Goal: Task Accomplishment & Management: Manage account settings

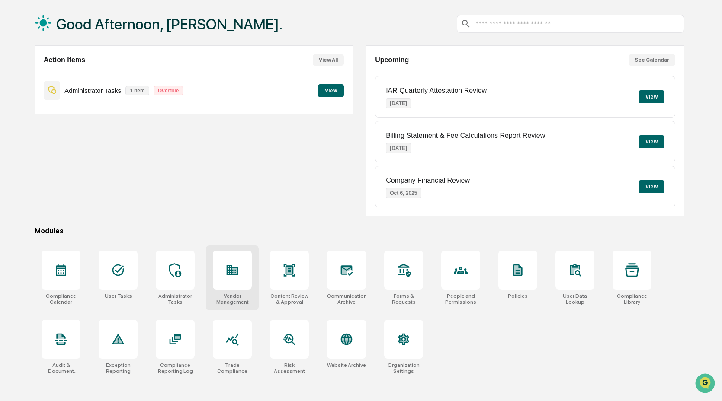
scroll to position [41, 0]
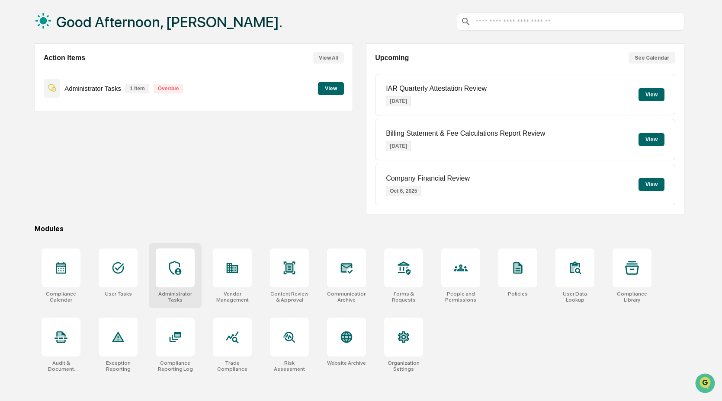
click at [170, 268] on icon at bounding box center [175, 268] width 12 height 14
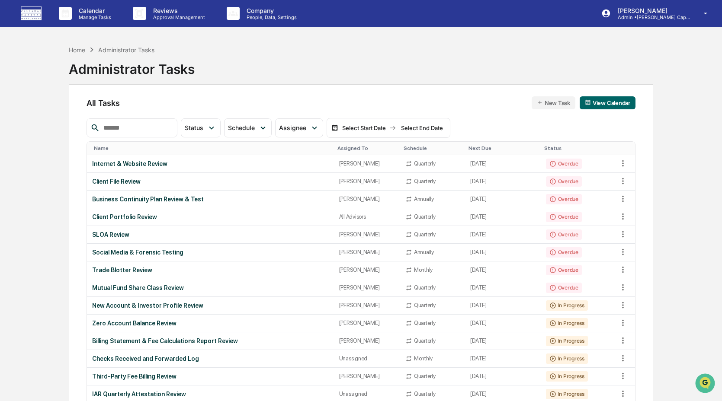
click at [75, 48] on div "Home" at bounding box center [77, 49] width 16 height 7
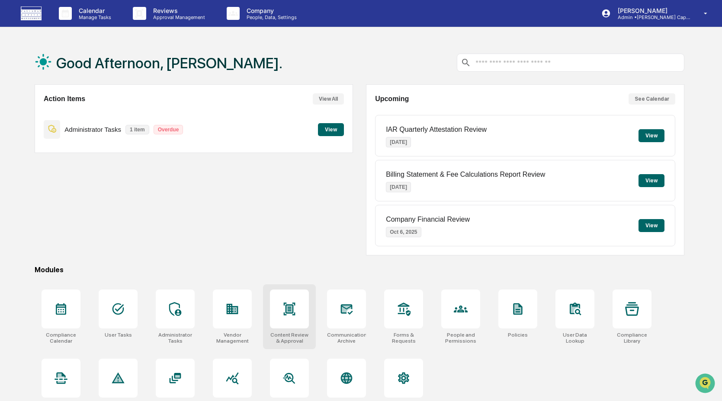
click at [296, 315] on div at bounding box center [289, 309] width 39 height 39
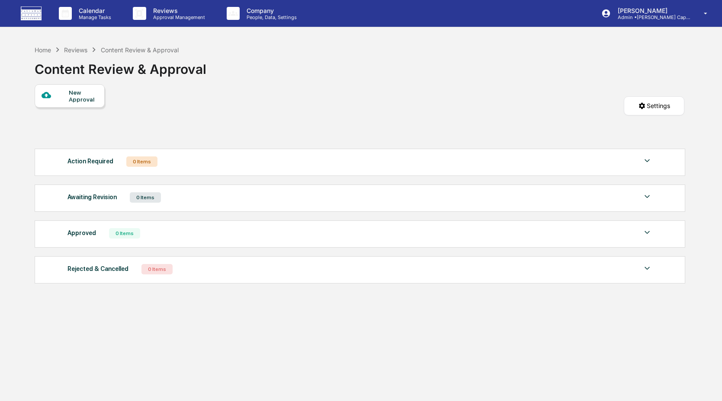
click at [145, 164] on div "0 Items" at bounding box center [141, 162] width 31 height 10
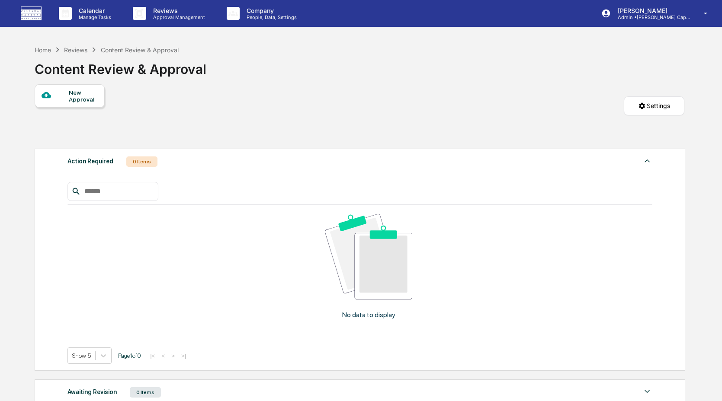
click at [226, 141] on div "New Approval Settings" at bounding box center [360, 114] width 650 height 60
click at [42, 49] on div "Home" at bounding box center [43, 49] width 16 height 7
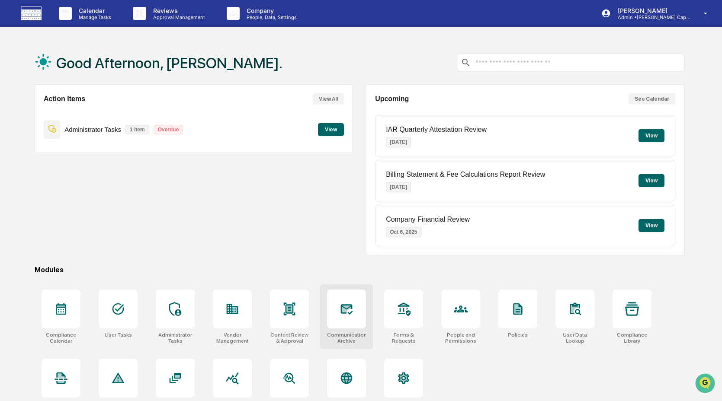
click at [346, 316] on icon at bounding box center [346, 309] width 14 height 14
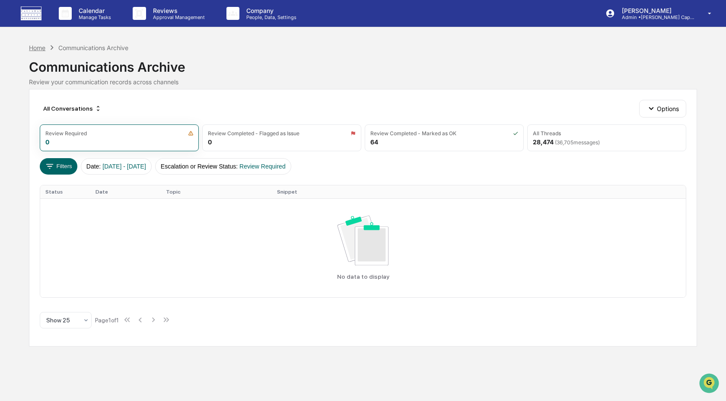
click at [43, 44] on div "Home" at bounding box center [37, 47] width 16 height 7
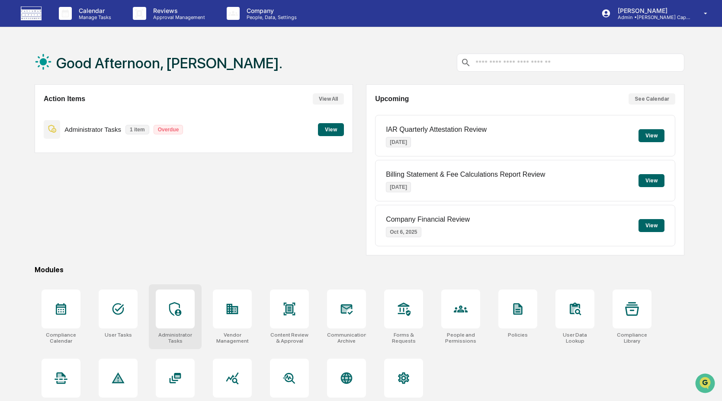
click at [162, 314] on div at bounding box center [175, 309] width 39 height 39
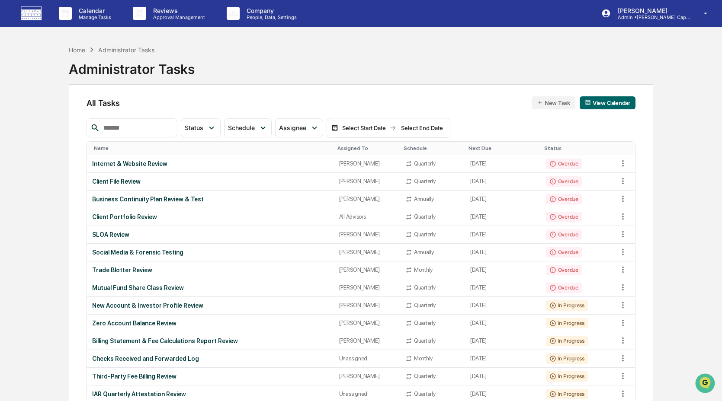
click at [72, 50] on div "Home" at bounding box center [77, 49] width 16 height 7
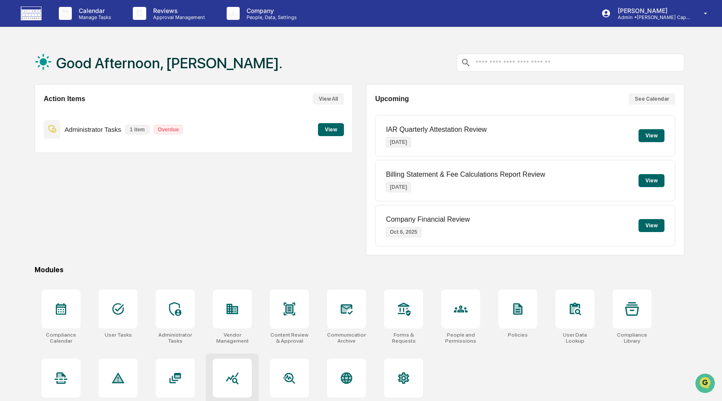
click at [230, 371] on div at bounding box center [232, 378] width 39 height 39
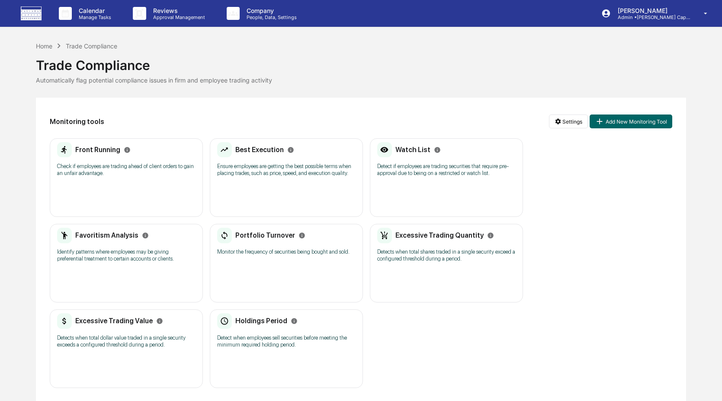
click at [146, 167] on p "Check if employees are trading ahead of client orders to gain an unfair advanta…" at bounding box center [126, 170] width 138 height 14
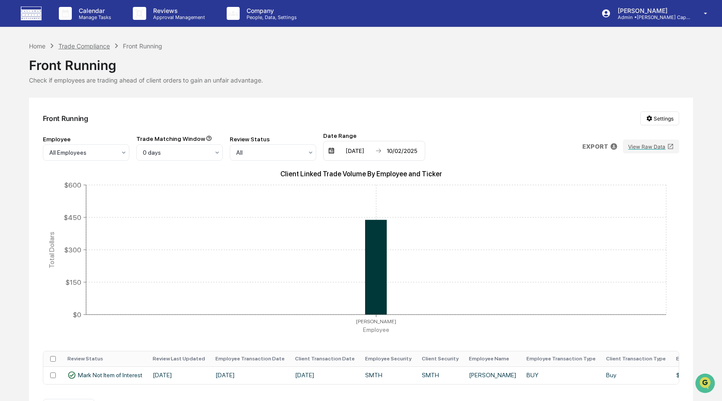
click at [102, 47] on div "Trade Compliance" at bounding box center [83, 45] width 51 height 7
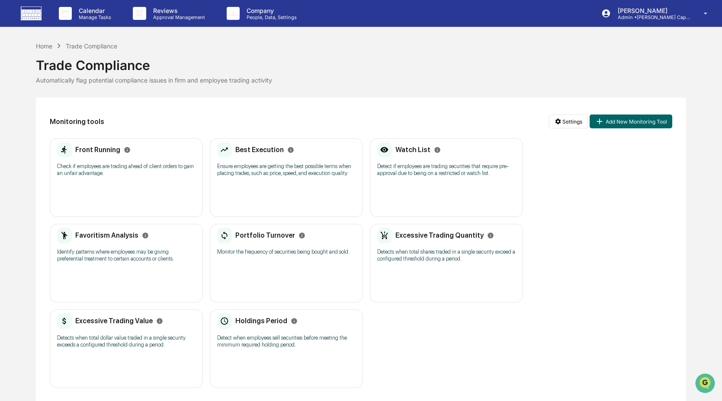
click at [304, 198] on div "Best Execution Ensure employees are getting the best possible terms when placin…" at bounding box center [286, 177] width 153 height 79
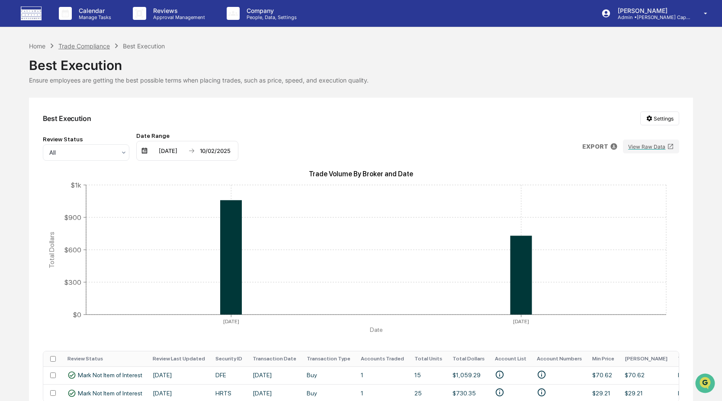
click at [100, 47] on div "Trade Compliance" at bounding box center [83, 45] width 51 height 7
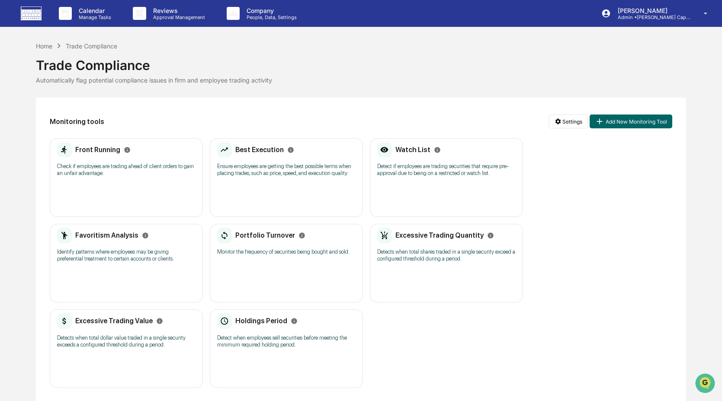
click at [410, 173] on p "Detect if employees are trading securities that require pre-approval due to bei…" at bounding box center [446, 170] width 138 height 14
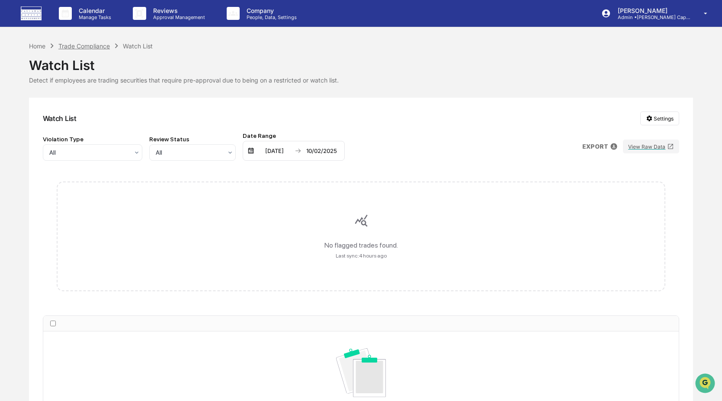
click at [86, 48] on div "Trade Compliance" at bounding box center [83, 45] width 51 height 7
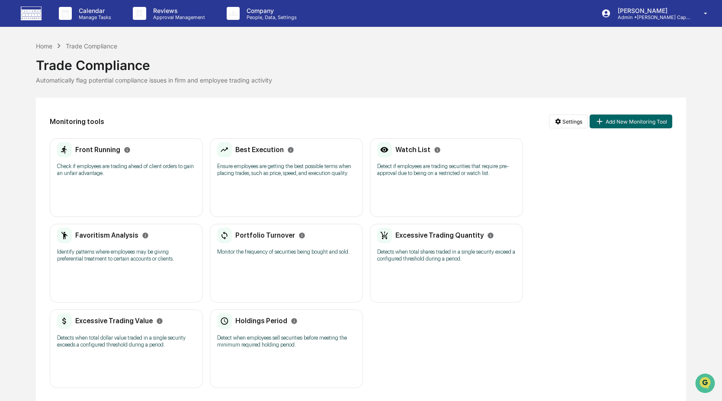
click at [126, 259] on p "Identify patterns where employees may be giving preferential treatment to certa…" at bounding box center [126, 256] width 138 height 14
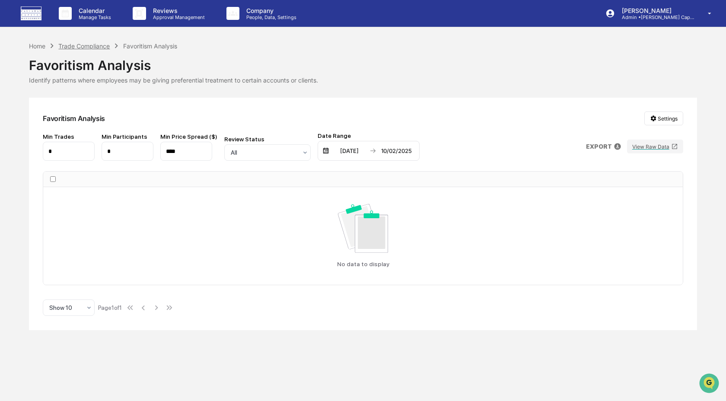
click at [96, 45] on div "Trade Compliance" at bounding box center [83, 45] width 51 height 7
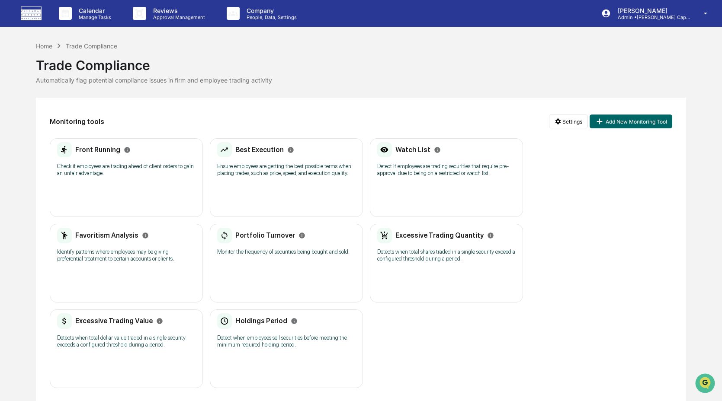
click at [284, 256] on p "Monitor the frequency of securities being bought and sold." at bounding box center [286, 252] width 138 height 7
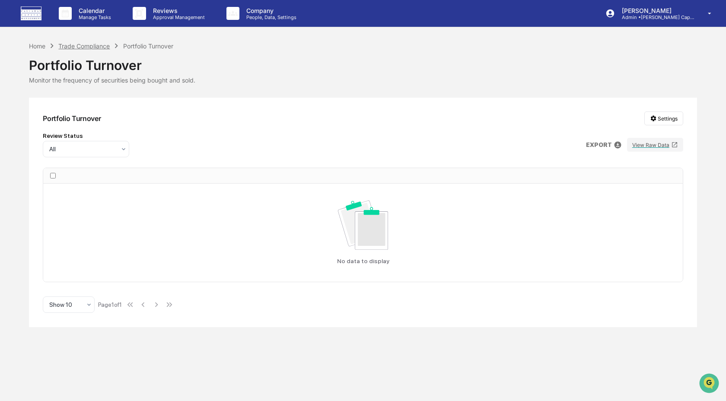
click at [92, 43] on div "Trade Compliance" at bounding box center [83, 45] width 51 height 7
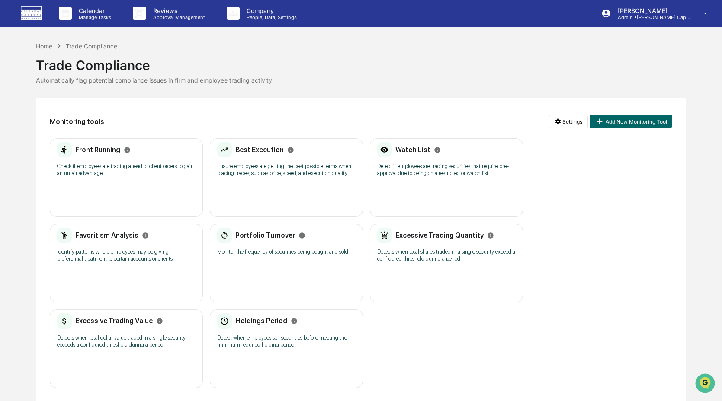
click at [422, 268] on div "Excessive Trading Quantity Detects when total shares traded in a single securit…" at bounding box center [446, 248] width 138 height 40
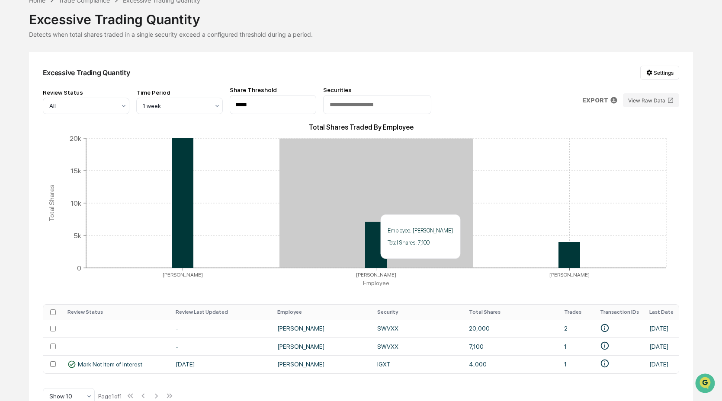
scroll to position [67, 0]
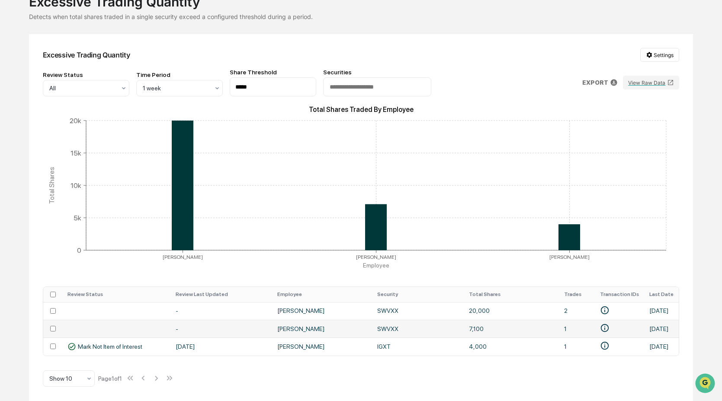
click at [56, 327] on td at bounding box center [52, 329] width 19 height 18
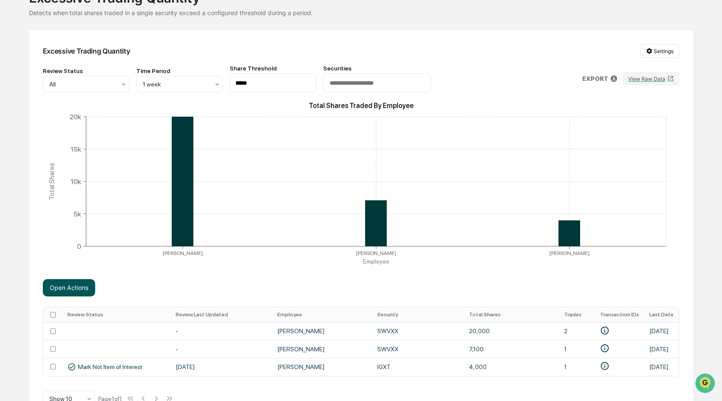
click at [68, 295] on button "Open Actions" at bounding box center [69, 287] width 52 height 17
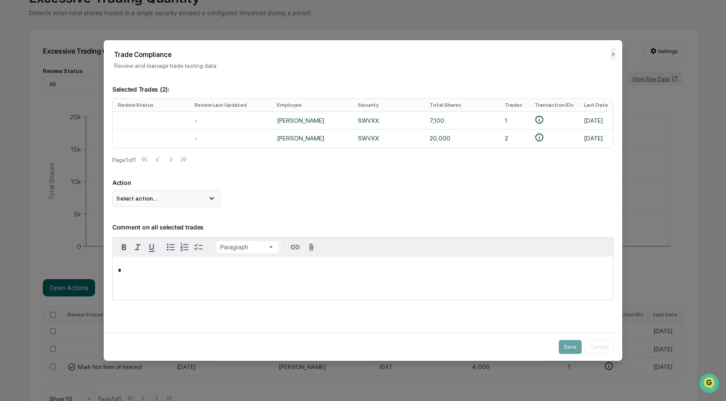
click at [211, 200] on icon at bounding box center [211, 198] width 5 height 3
drag, startPoint x: 208, startPoint y: 234, endPoint x: 224, endPoint y: 237, distance: 16.4
click at [209, 234] on div "Mark Not Item of Interest" at bounding box center [166, 233] width 101 height 10
click at [570, 341] on button "Save" at bounding box center [570, 347] width 23 height 14
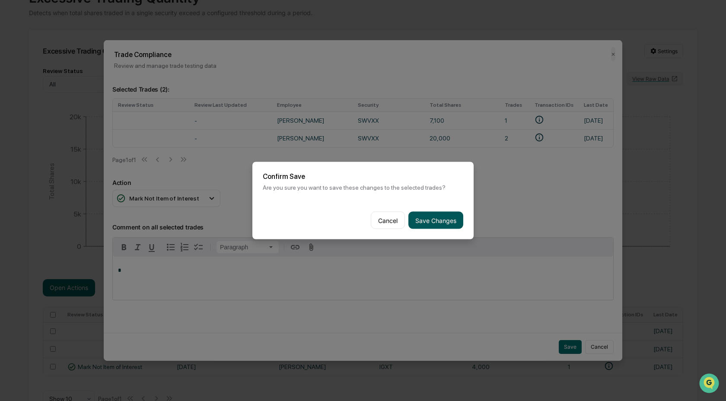
click at [438, 221] on button "Save Changes" at bounding box center [436, 220] width 55 height 17
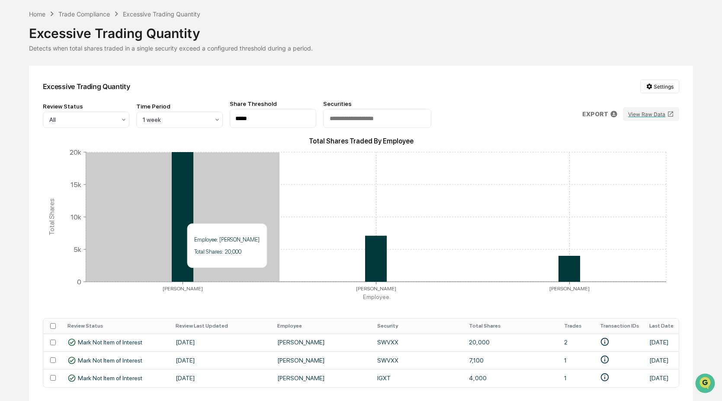
scroll to position [0, 0]
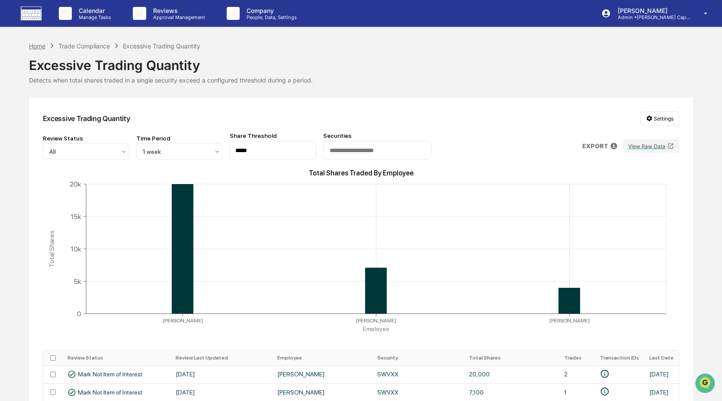
click at [38, 48] on div "Home" at bounding box center [37, 45] width 16 height 7
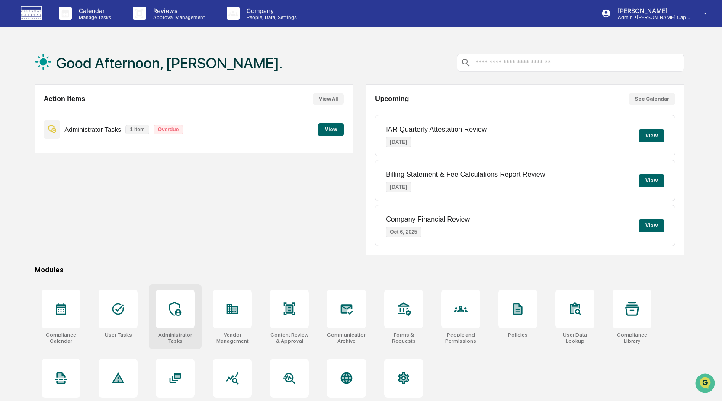
click at [160, 321] on div at bounding box center [175, 309] width 39 height 39
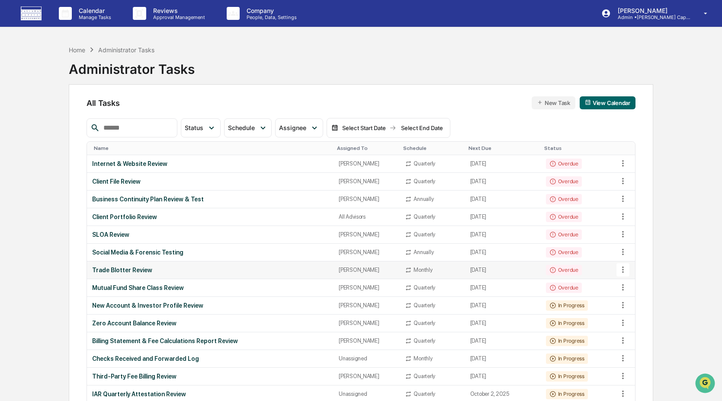
click at [177, 267] on div "Trade Blotter Review" at bounding box center [210, 270] width 236 height 7
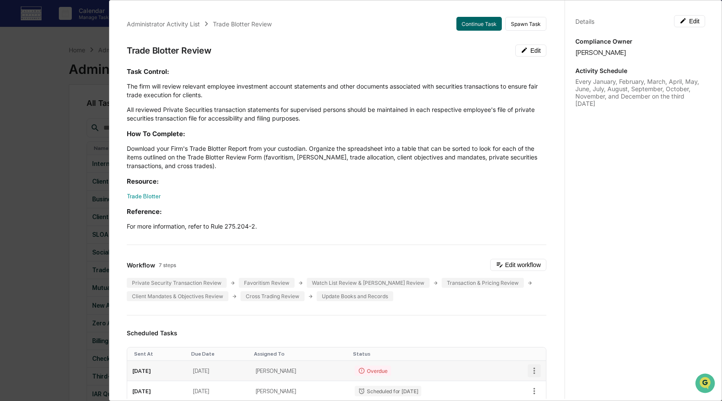
click at [529, 370] on icon "button" at bounding box center [534, 371] width 10 height 10
click at [541, 368] on li "Mark as Completed" at bounding box center [558, 370] width 71 height 16
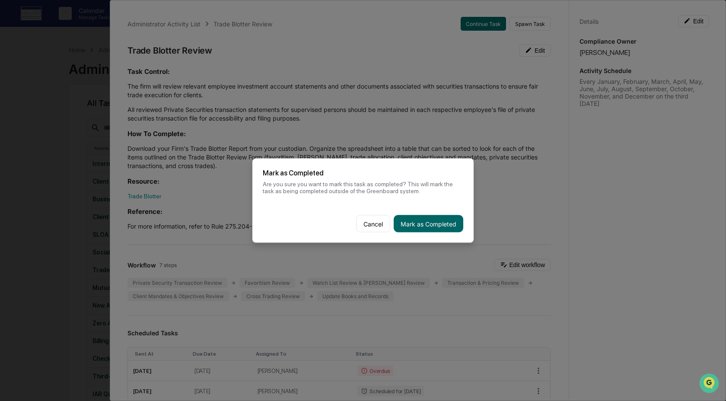
click at [411, 224] on button "Mark as Completed" at bounding box center [429, 223] width 70 height 17
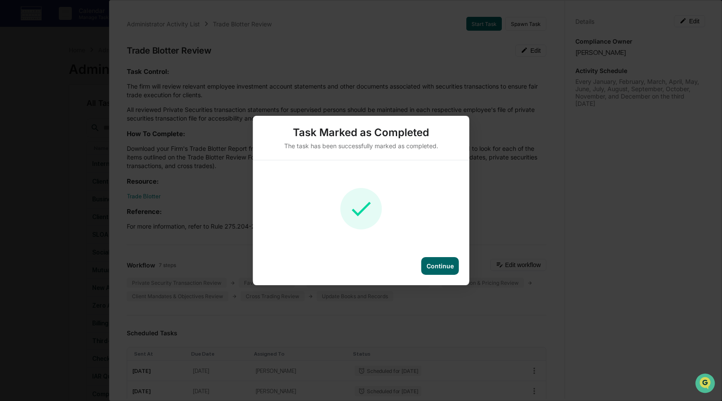
click at [438, 269] on div "Continue" at bounding box center [439, 265] width 27 height 7
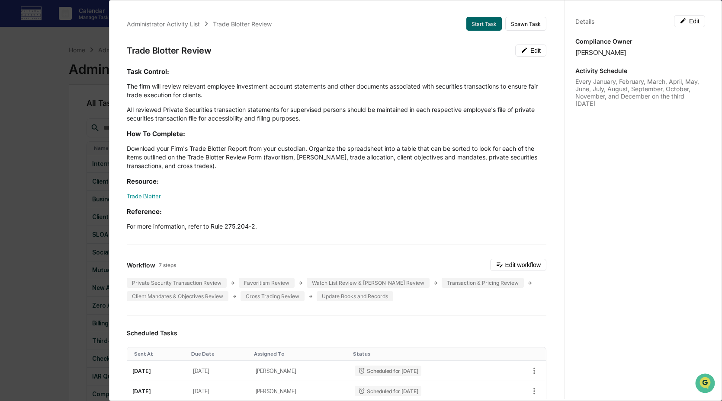
click at [89, 263] on div "Administrator Activity List Trade Blotter Review Start Task Spawn Task Trade Bl…" at bounding box center [361, 200] width 722 height 401
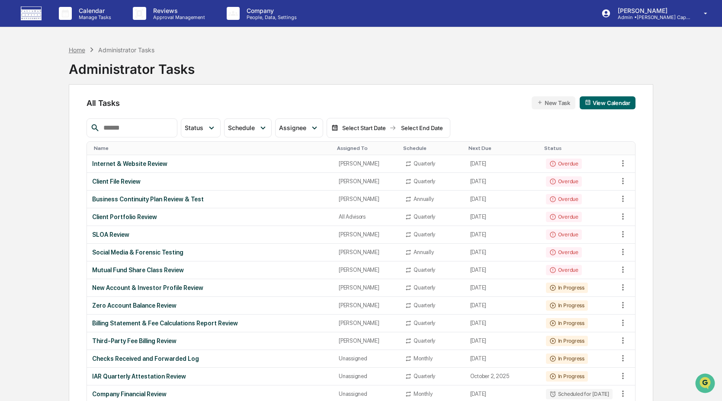
click at [80, 49] on div "Home" at bounding box center [77, 49] width 16 height 7
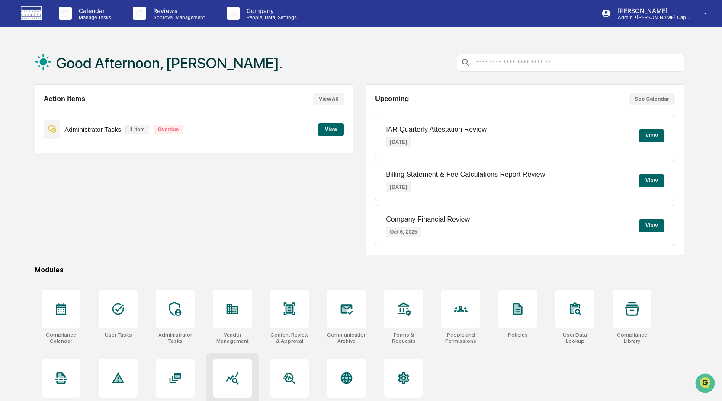
click at [227, 369] on div at bounding box center [232, 378] width 39 height 39
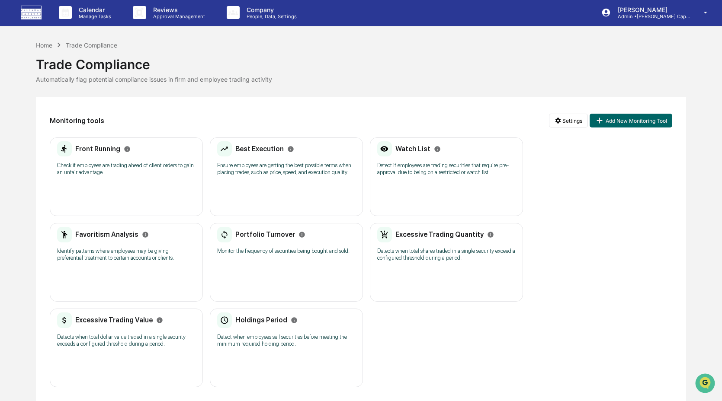
scroll to position [14, 0]
click at [128, 258] on div "Favoritism Analysis Identify patterns where employees may be giving preferentia…" at bounding box center [126, 247] width 138 height 40
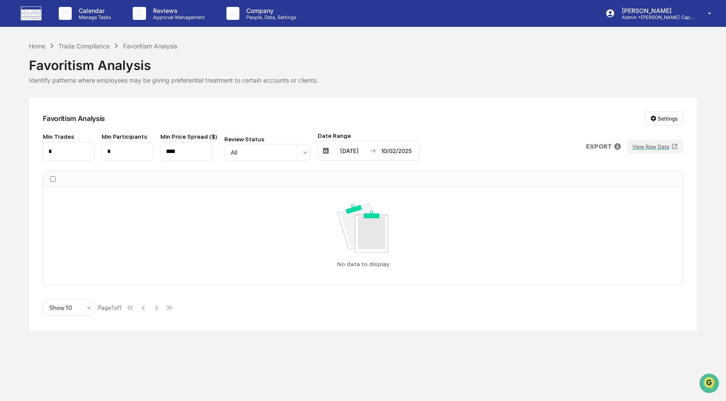
drag, startPoint x: 191, startPoint y: 156, endPoint x: 174, endPoint y: 153, distance: 17.1
click at [176, 155] on input "****" at bounding box center [186, 151] width 52 height 19
click at [118, 154] on input "*" at bounding box center [128, 151] width 52 height 19
type input "*"
drag, startPoint x: 61, startPoint y: 153, endPoint x: 54, endPoint y: 153, distance: 6.1
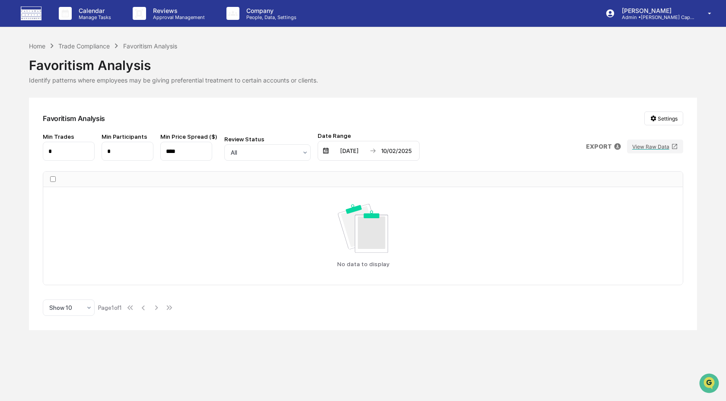
click at [54, 153] on input "*" at bounding box center [69, 151] width 52 height 19
type input "*"
click at [83, 46] on div "Trade Compliance" at bounding box center [83, 45] width 51 height 7
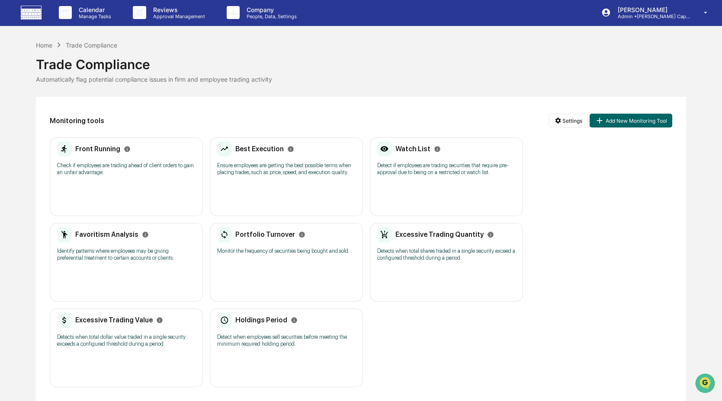
scroll to position [14, 0]
click at [156, 170] on div "Front Running Check if employees are trading ahead of client orders to gain an …" at bounding box center [126, 177] width 153 height 79
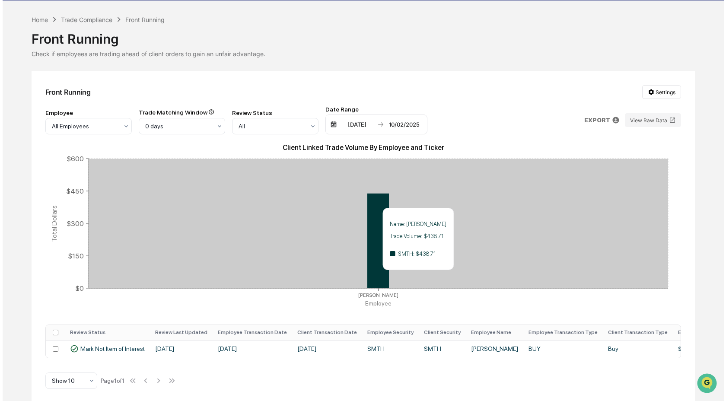
scroll to position [32, 0]
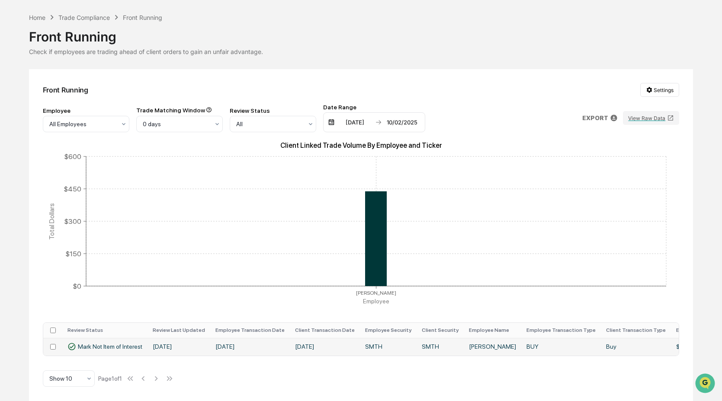
click at [495, 344] on td "[PERSON_NAME]" at bounding box center [493, 347] width 58 height 18
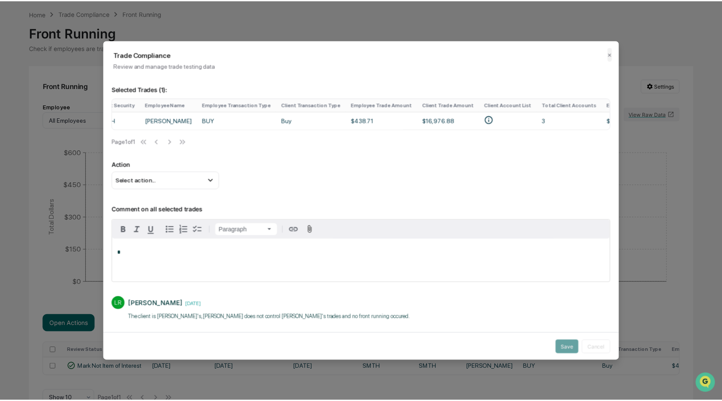
scroll to position [0, 375]
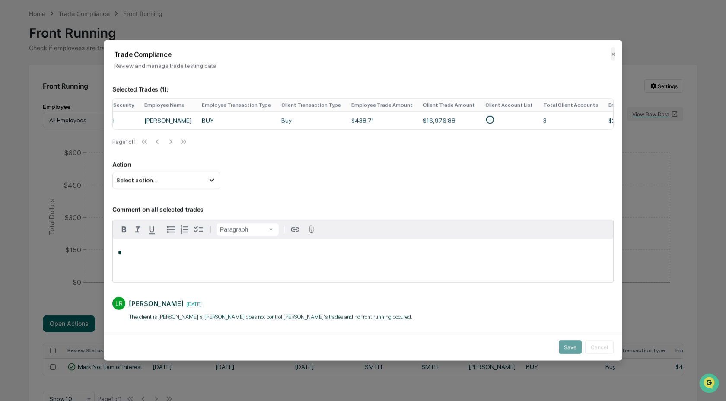
click at [606, 56] on div "Trade Compliance Review and manage trade testing data ✕" at bounding box center [363, 54] width 519 height 29
click at [611, 54] on button "✕" at bounding box center [613, 54] width 4 height 14
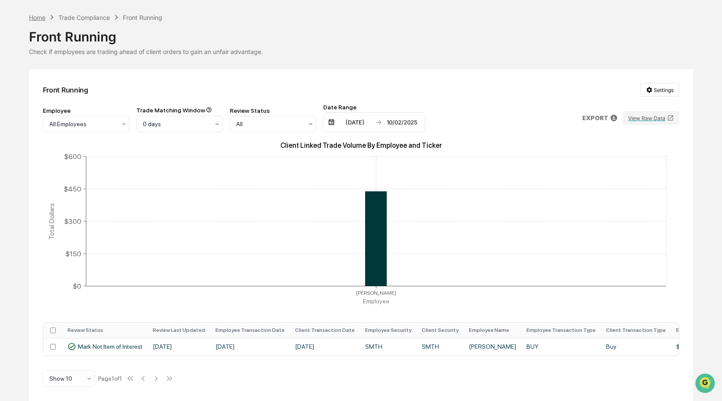
click at [34, 14] on div "Home" at bounding box center [37, 17] width 16 height 7
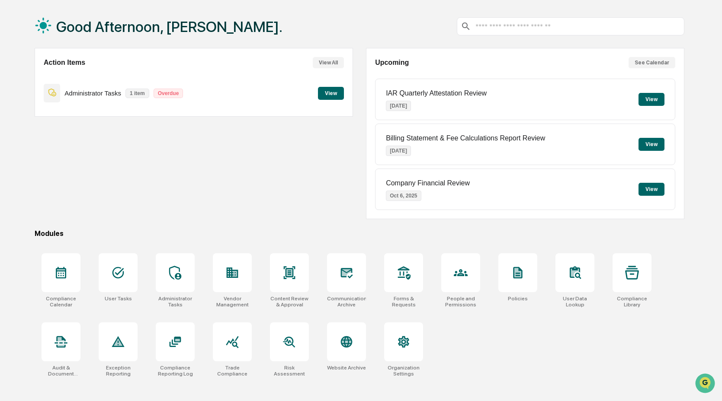
scroll to position [41, 0]
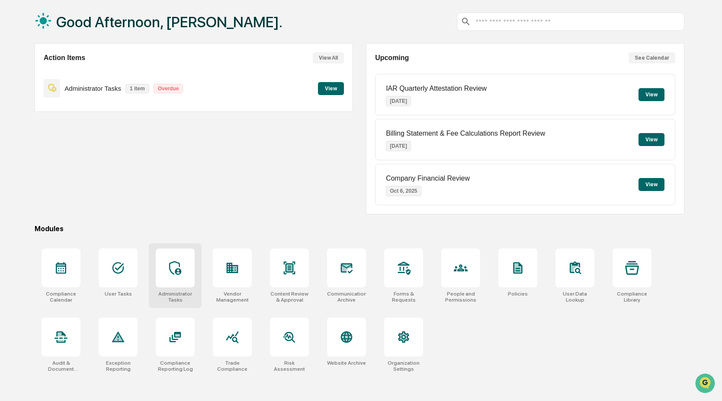
click at [187, 281] on div at bounding box center [175, 268] width 39 height 39
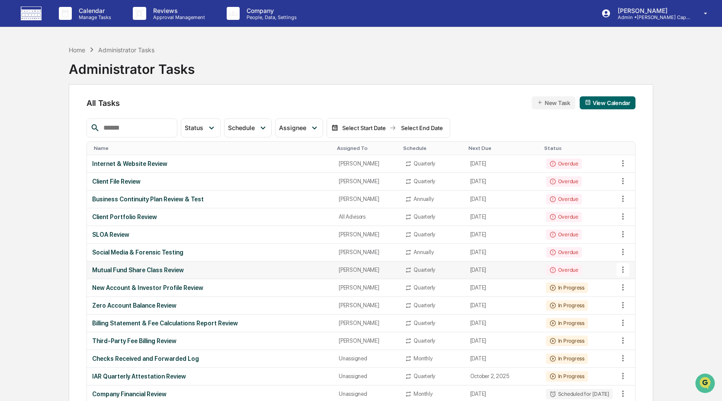
click at [162, 268] on div "Mutual Fund Share Class Review" at bounding box center [210, 270] width 236 height 7
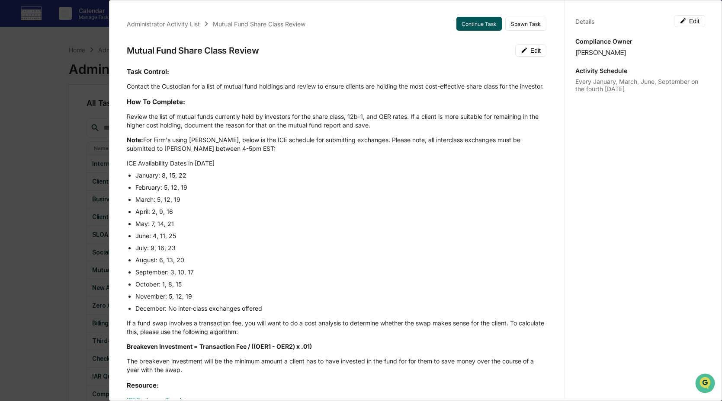
click at [479, 26] on button "Continue Task" at bounding box center [478, 24] width 45 height 14
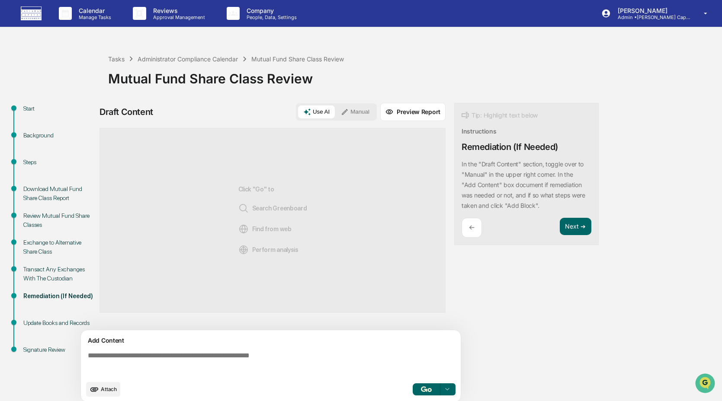
click at [277, 355] on textarea at bounding box center [272, 364] width 376 height 31
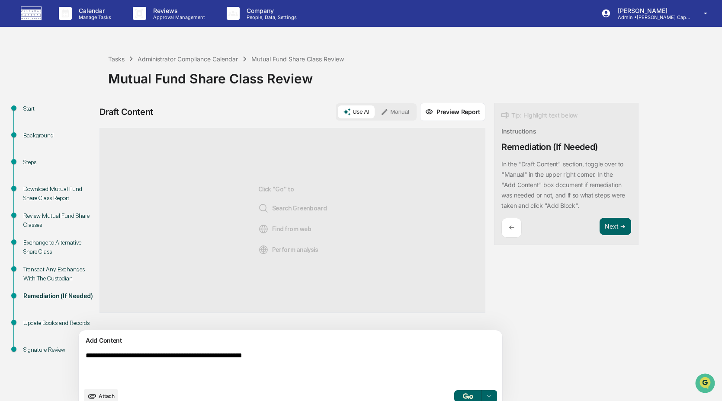
type textarea "**********"
click at [356, 119] on div "Use AI Manual" at bounding box center [376, 111] width 81 height 17
click at [375, 116] on button "Manual" at bounding box center [394, 112] width 39 height 13
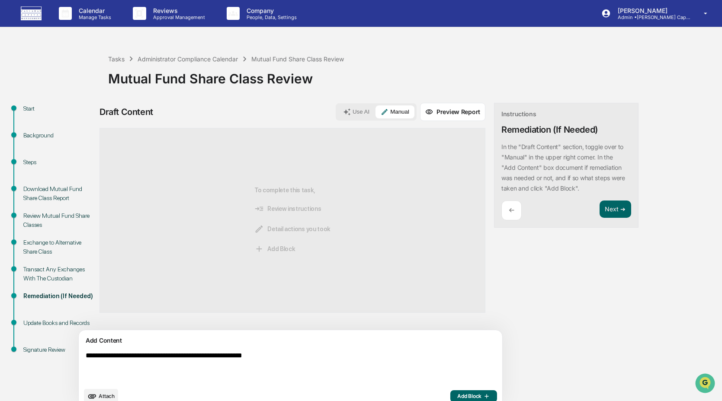
click at [457, 397] on span "Add Block" at bounding box center [473, 396] width 33 height 7
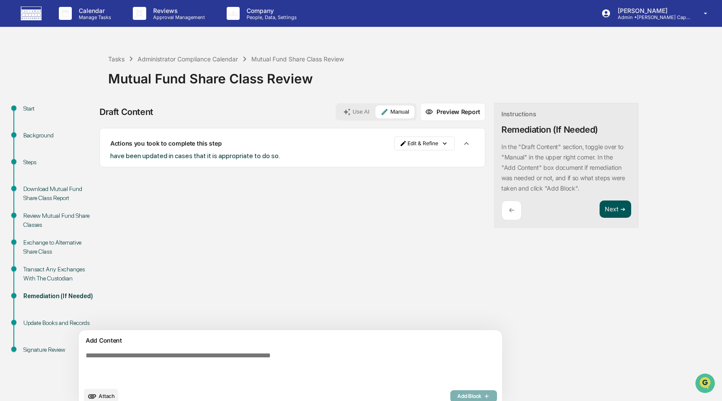
click at [599, 206] on button "Next ➔" at bounding box center [615, 210] width 32 height 18
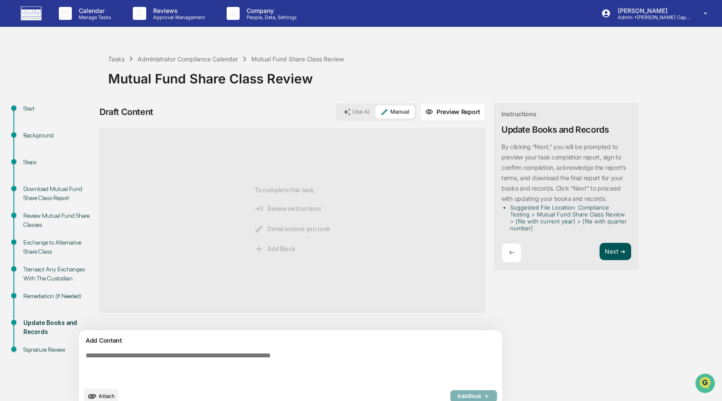
click at [599, 252] on button "Next ➔" at bounding box center [615, 252] width 32 height 18
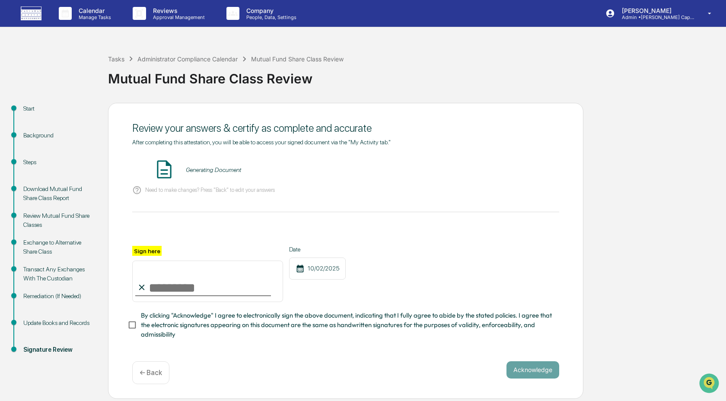
click at [250, 288] on input "Sign here" at bounding box center [207, 282] width 151 height 42
type input "**********"
click at [201, 327] on span "By clicking "Acknowledge" I agree to electronically sign the above document, in…" at bounding box center [347, 325] width 412 height 29
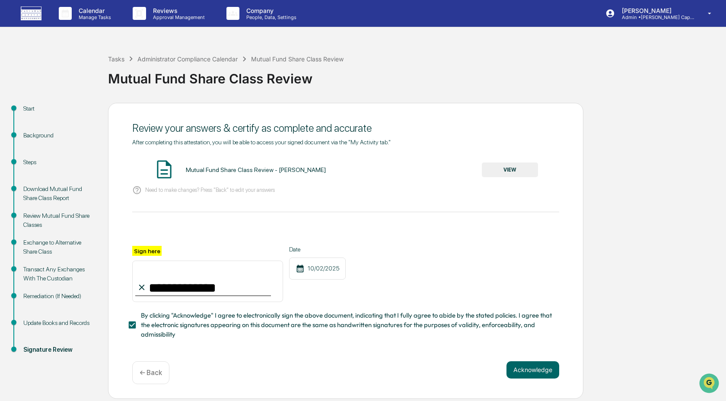
click at [522, 164] on button "VIEW" at bounding box center [510, 170] width 56 height 15
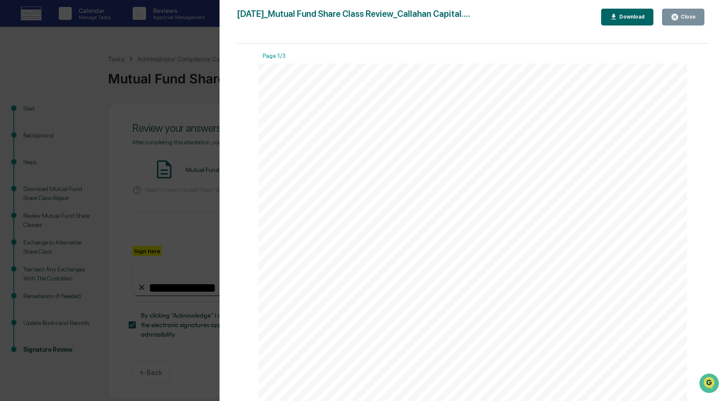
click at [694, 14] on div "Close" at bounding box center [687, 17] width 17 height 6
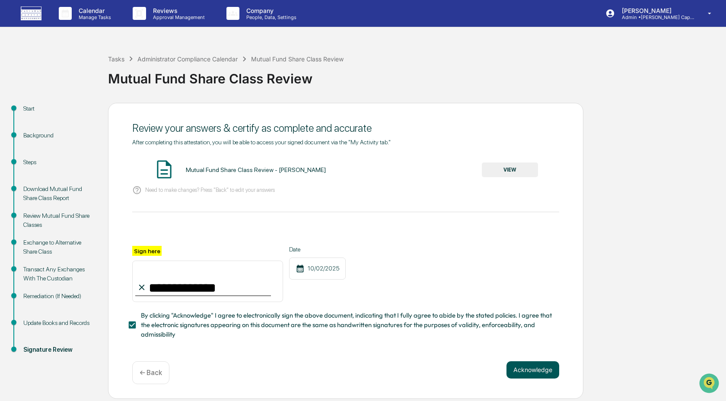
click at [545, 371] on button "Acknowledge" at bounding box center [533, 370] width 53 height 17
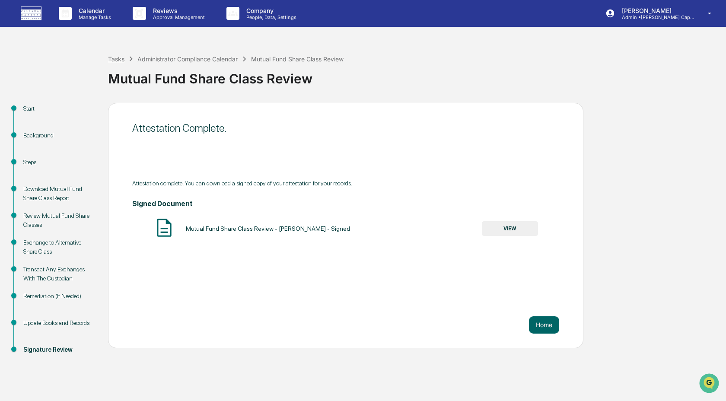
click at [117, 61] on div "Tasks" at bounding box center [116, 58] width 16 height 7
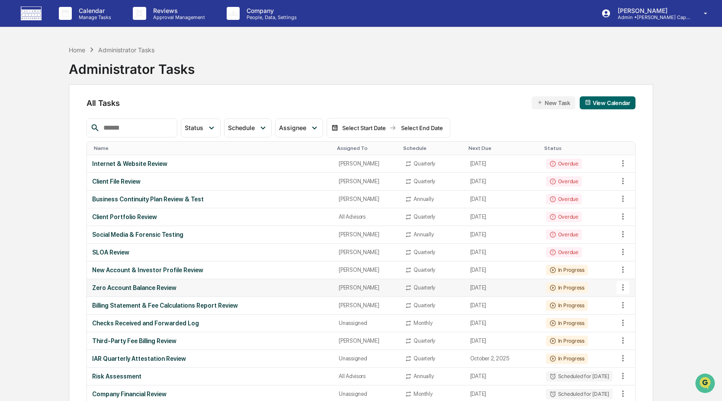
click at [190, 287] on div "Zero Account Balance Review" at bounding box center [210, 288] width 236 height 7
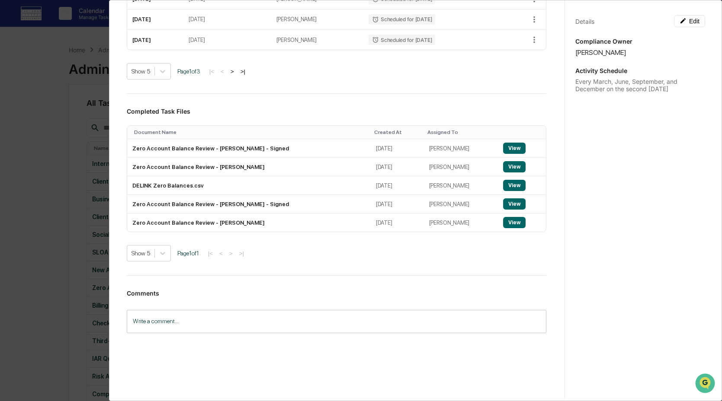
scroll to position [595, 0]
click at [513, 144] on button "View" at bounding box center [514, 148] width 22 height 11
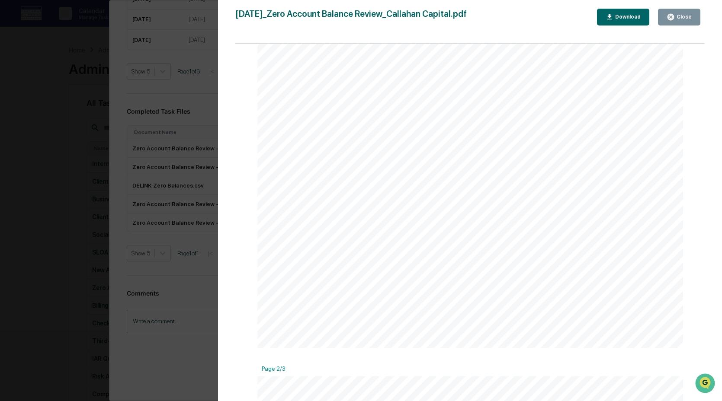
scroll to position [315, 0]
click at [685, 18] on div "Close" at bounding box center [683, 17] width 17 height 6
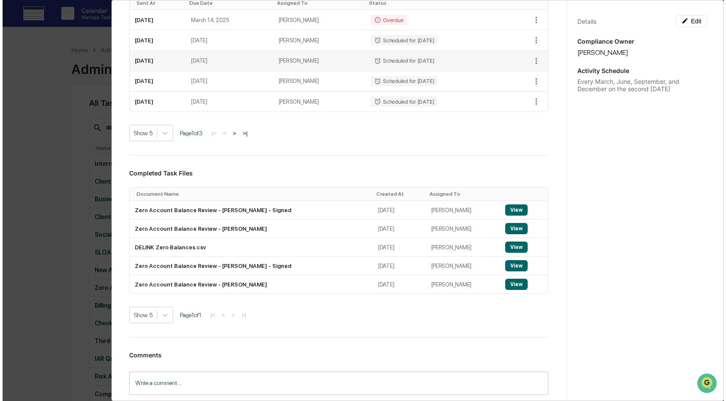
scroll to position [466, 0]
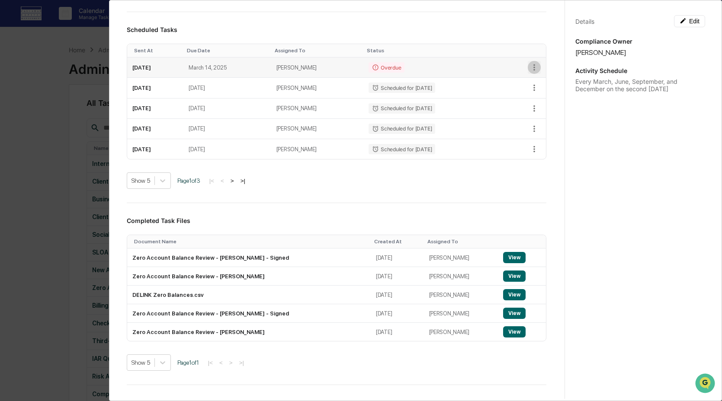
click at [529, 72] on icon "button" at bounding box center [534, 68] width 10 height 10
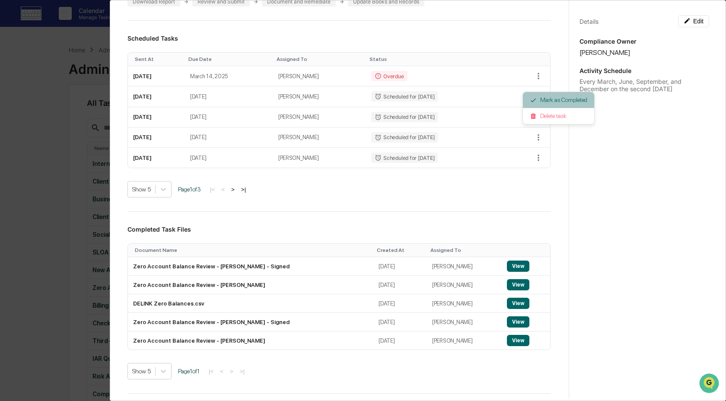
click at [535, 100] on icon at bounding box center [533, 100] width 7 height 7
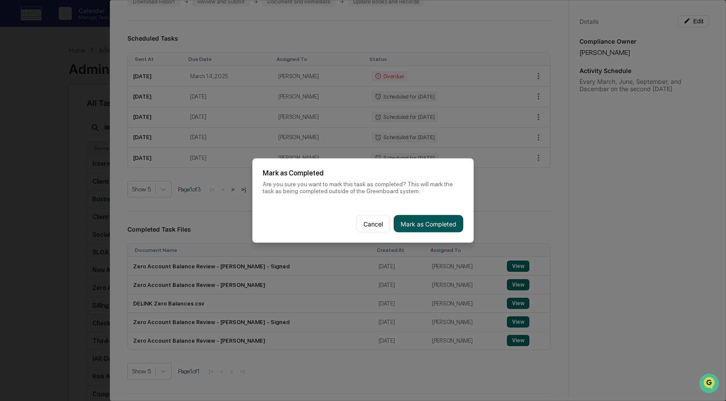
click at [429, 223] on button "Mark as Completed" at bounding box center [429, 223] width 70 height 17
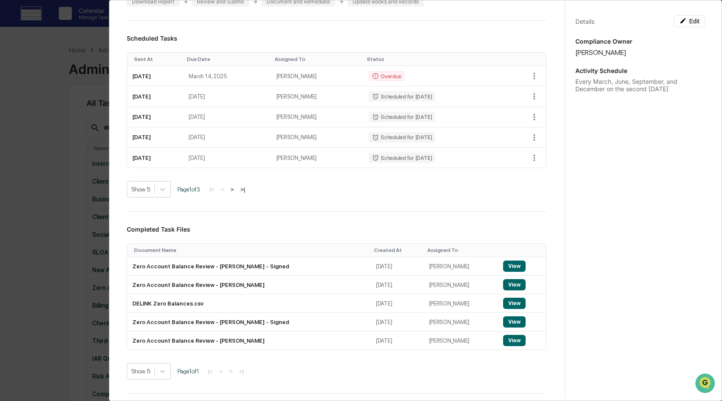
scroll to position [466, 0]
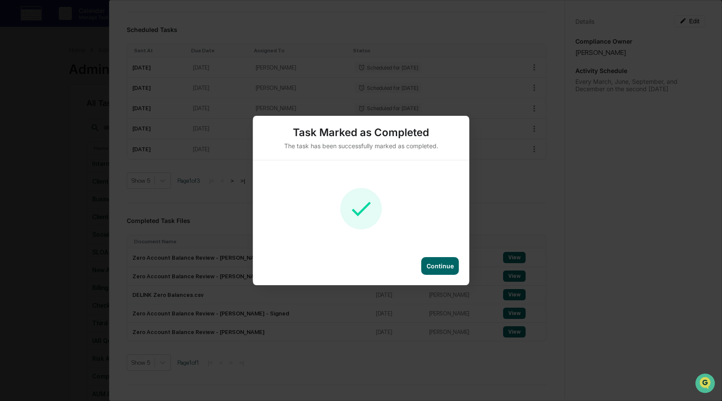
click at [434, 264] on div "Continue" at bounding box center [439, 265] width 27 height 7
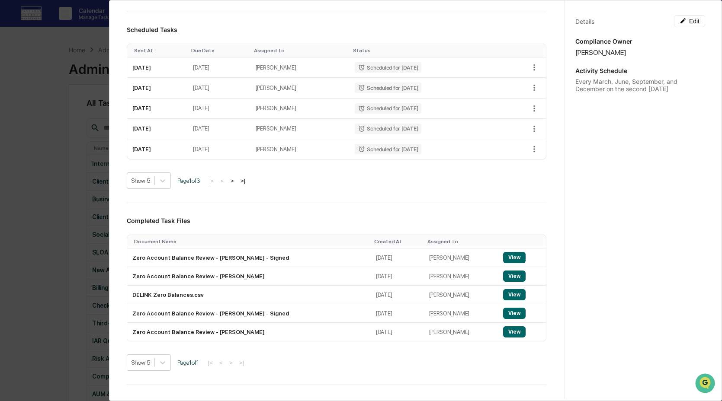
click at [61, 205] on div "Administrator Activity List Zero Account Balance Review Start Task Spawn Task Z…" at bounding box center [361, 200] width 722 height 401
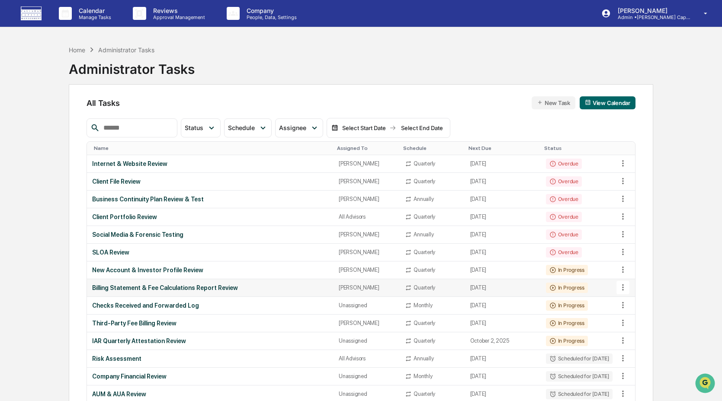
click at [301, 291] on div "Billing Statement & Fee Calculations Report Review" at bounding box center [210, 288] width 236 height 7
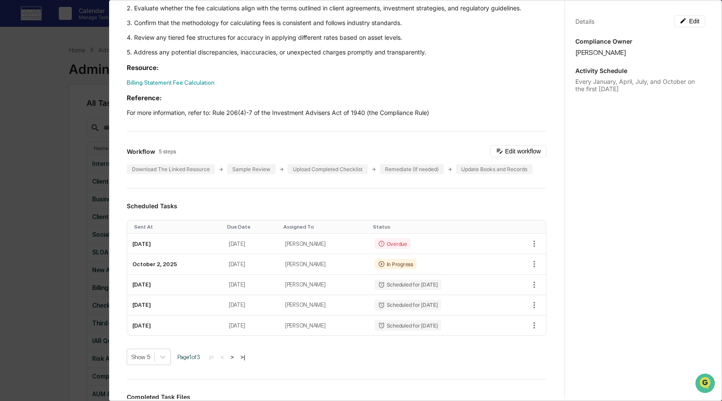
scroll to position [155, 0]
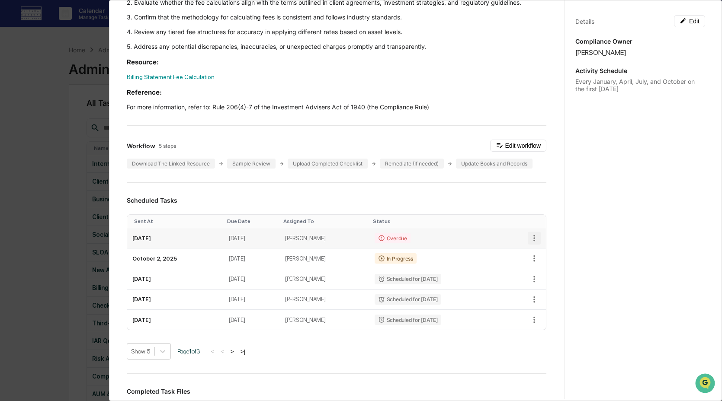
click at [529, 237] on icon "button" at bounding box center [534, 239] width 10 height 10
click at [540, 254] on li "Mark as Completed" at bounding box center [558, 254] width 71 height 16
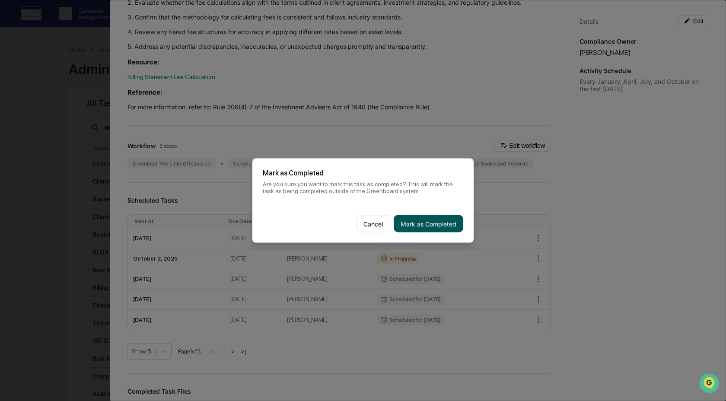
click at [426, 225] on button "Mark as Completed" at bounding box center [429, 223] width 70 height 17
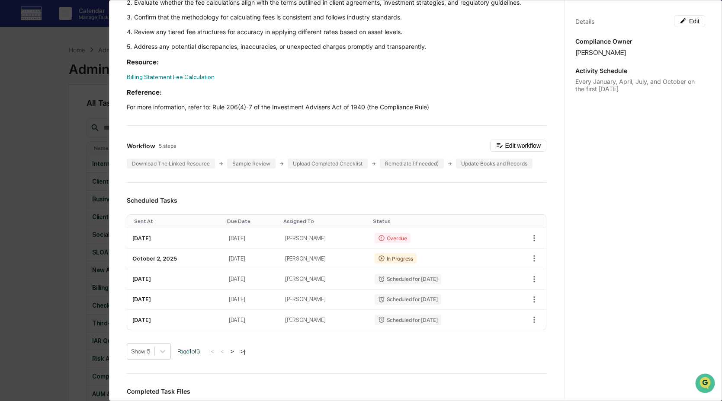
click at [72, 274] on div "Administrator Activity List Billing Statement & Fee Calculations Report Review …" at bounding box center [361, 200] width 722 height 401
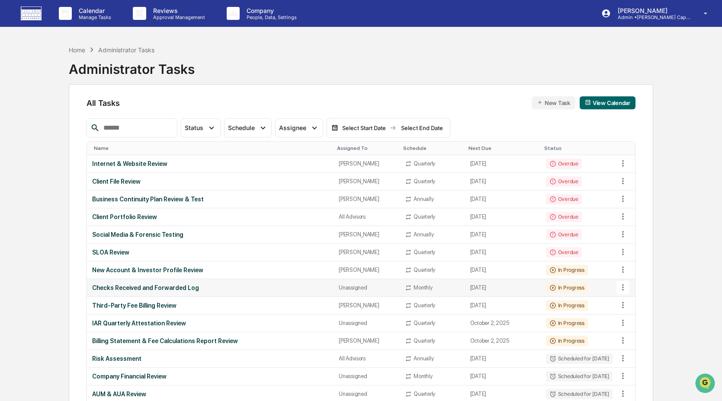
click at [152, 292] on td "Checks Received and Forwarded Log" at bounding box center [210, 288] width 246 height 18
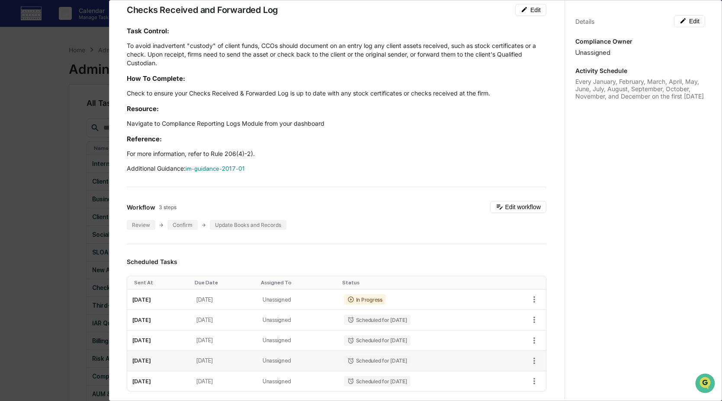
scroll to position [79, 0]
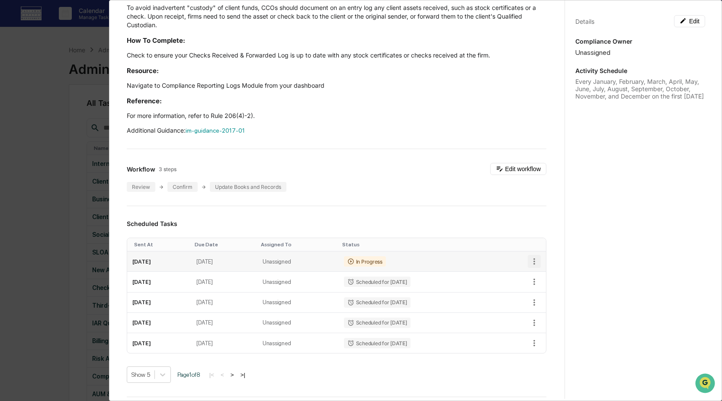
click at [529, 262] on icon "button" at bounding box center [534, 262] width 10 height 10
click at [554, 280] on li "Mark as Completed" at bounding box center [558, 277] width 71 height 16
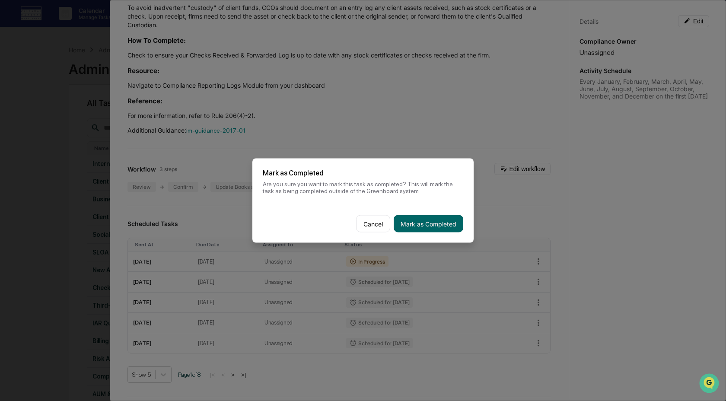
click at [362, 221] on button "Cancel" at bounding box center [373, 223] width 34 height 17
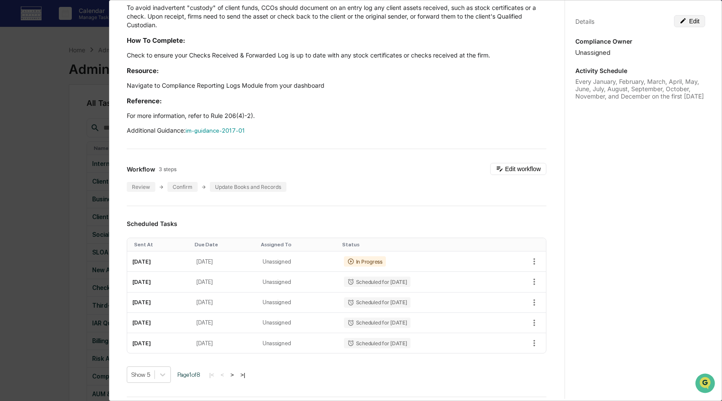
click at [687, 25] on button "Edit" at bounding box center [689, 21] width 31 height 12
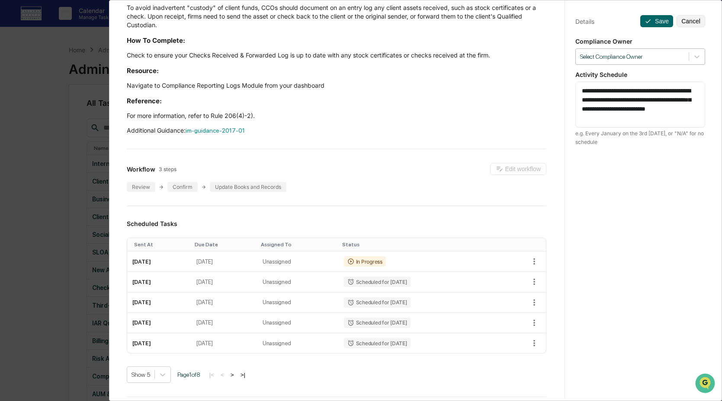
click at [681, 58] on div "Select Compliance Owner" at bounding box center [632, 57] width 113 height 12
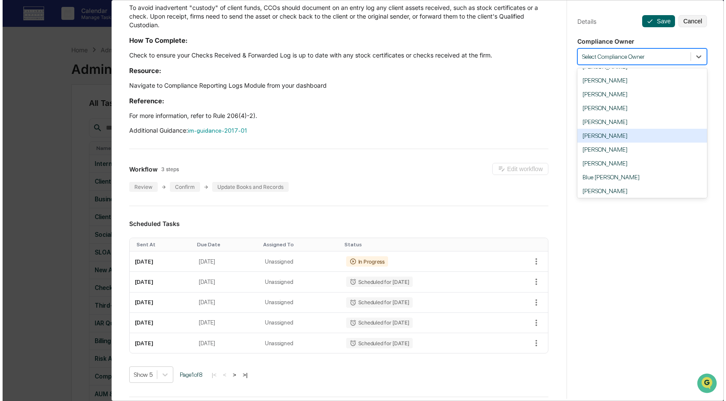
scroll to position [42, 0]
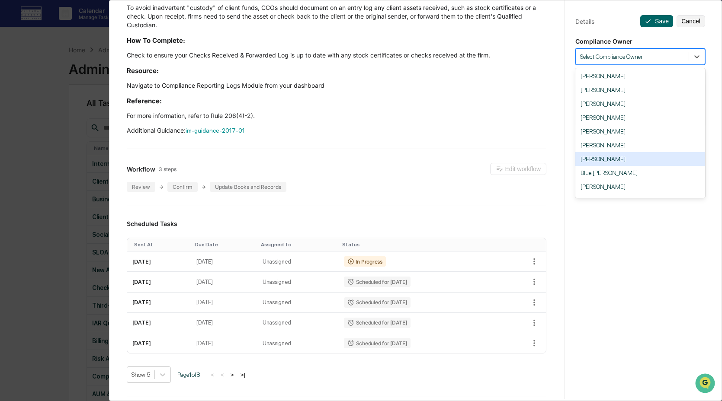
click at [650, 163] on div "[PERSON_NAME]" at bounding box center [640, 159] width 130 height 14
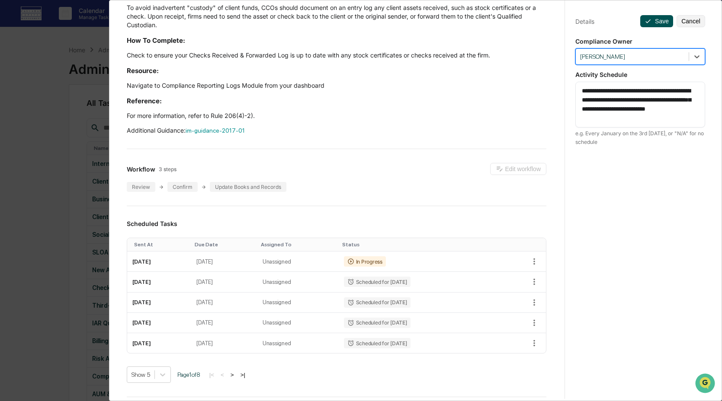
click at [649, 19] on button "Save" at bounding box center [656, 21] width 33 height 12
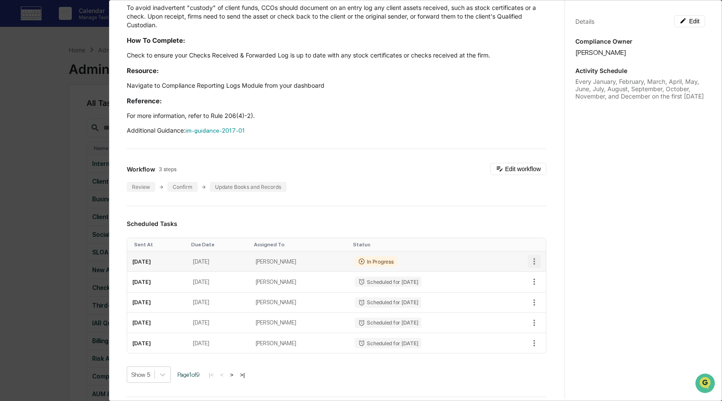
click at [533, 264] on icon "button" at bounding box center [534, 262] width 2 height 6
click at [538, 278] on li "Mark as Completed" at bounding box center [558, 277] width 71 height 16
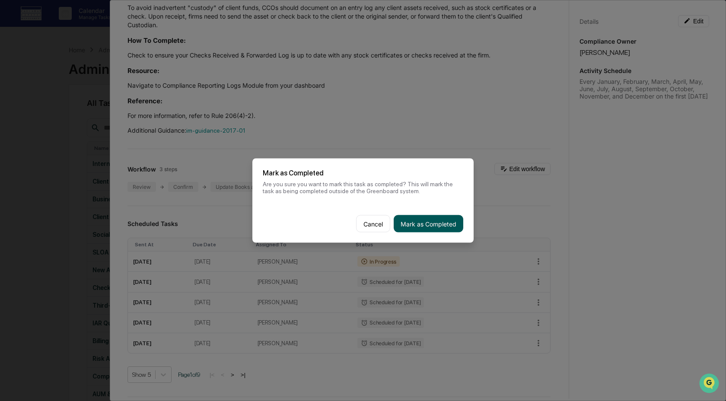
click at [419, 227] on button "Mark as Completed" at bounding box center [429, 223] width 70 height 17
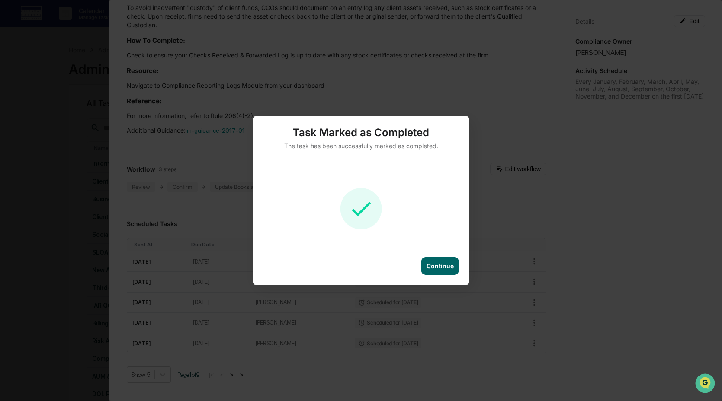
click at [442, 266] on div "Continue" at bounding box center [439, 265] width 27 height 7
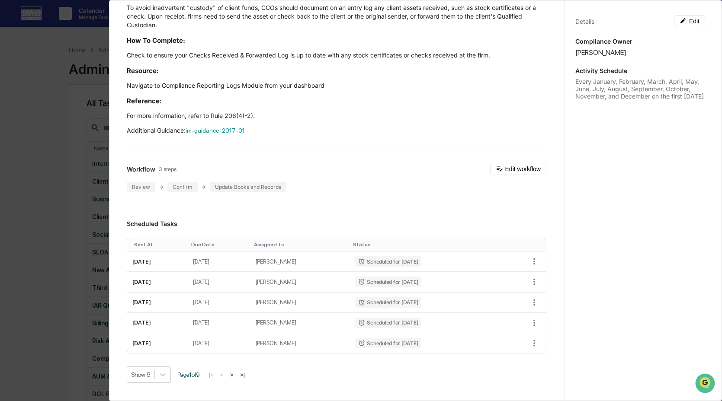
click at [57, 253] on div "Administrator Activity List Checks Received and Forwarded Log Start Task Spawn …" at bounding box center [361, 200] width 722 height 401
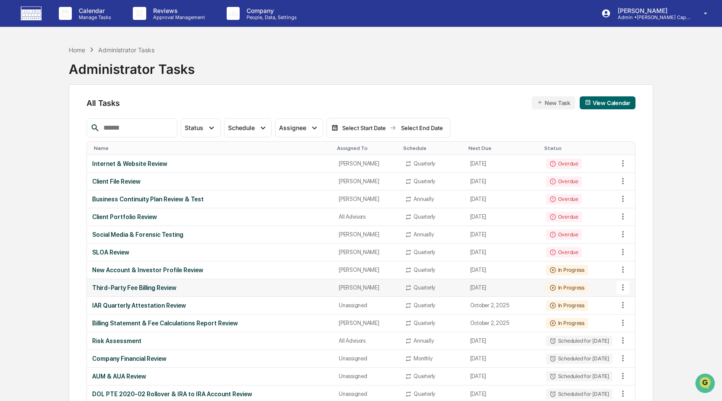
click at [144, 291] on div "Third-Party Fee Billing Review" at bounding box center [210, 288] width 236 height 7
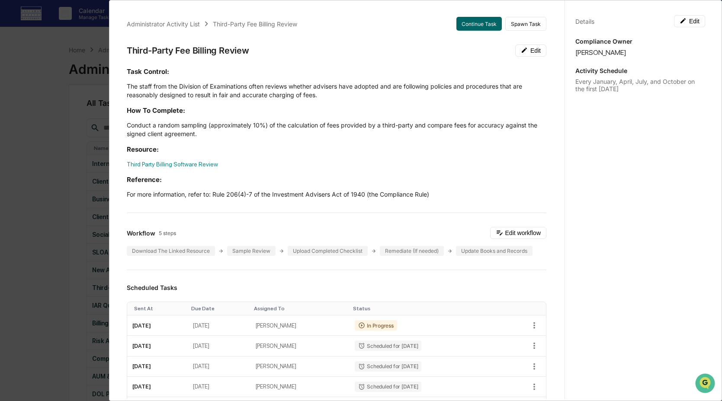
click at [84, 263] on div "Administrator Activity List Third-Party Fee Billing Review Continue Task Spawn …" at bounding box center [361, 200] width 722 height 401
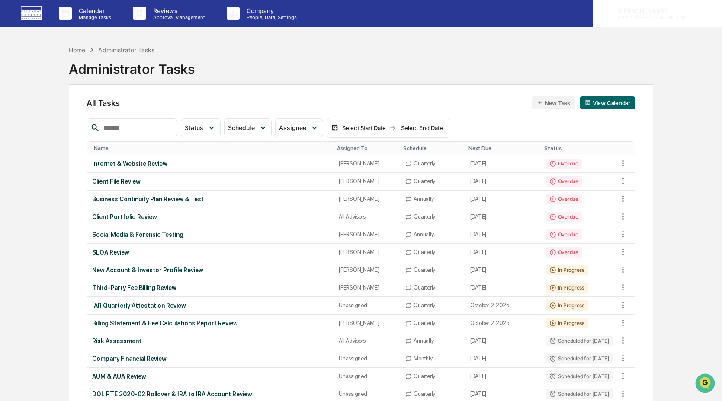
click at [650, 15] on p "Admin • [PERSON_NAME] Capital" at bounding box center [651, 17] width 80 height 6
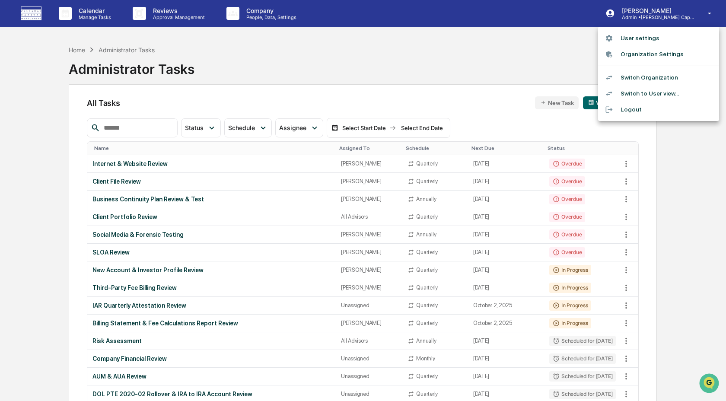
click at [666, 78] on li "Switch Organization" at bounding box center [658, 78] width 121 height 16
